Goal: Information Seeking & Learning: Find specific fact

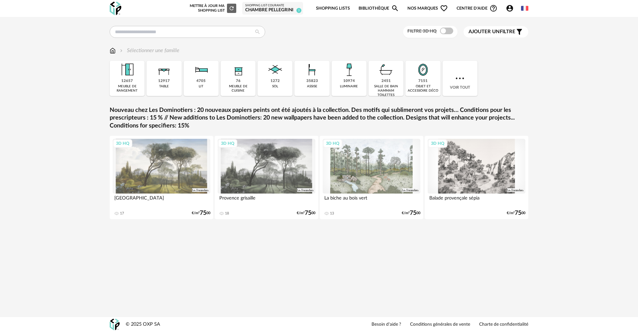
click at [469, 9] on span "Centre d'aide Help Circle Outline icon" at bounding box center [476, 8] width 41 height 8
click at [473, 37] on link "Lire la FAQ" at bounding box center [471, 35] width 48 height 12
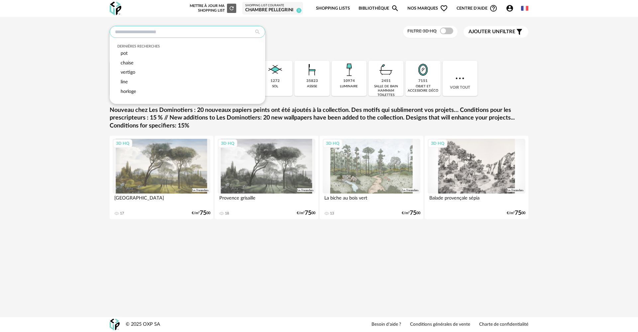
click at [157, 32] on input "text" at bounding box center [187, 32] width 155 height 12
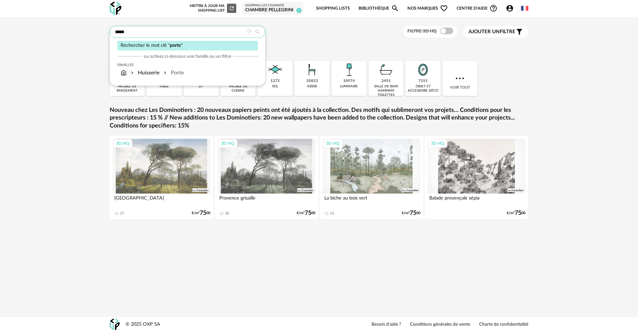
type input "*****"
